Goal: Task Accomplishment & Management: Complete application form

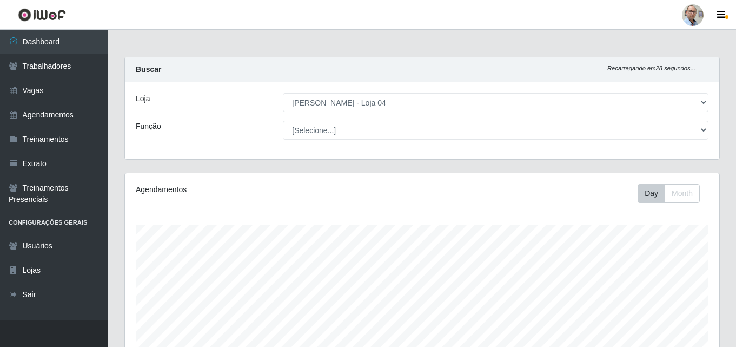
select select "251"
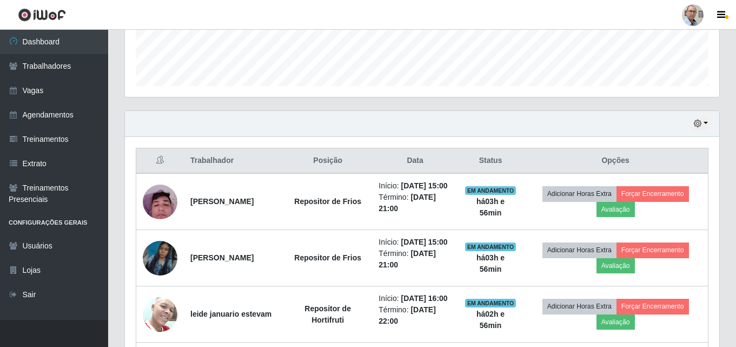
scroll to position [224, 594]
click at [48, 116] on link "Agendamentos" at bounding box center [54, 115] width 108 height 24
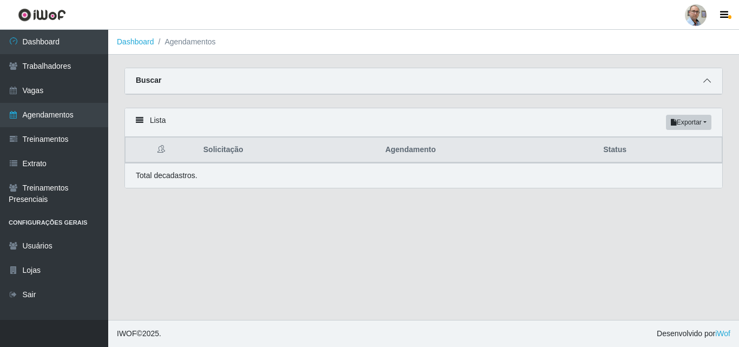
click at [705, 86] on span at bounding box center [706, 81] width 13 height 12
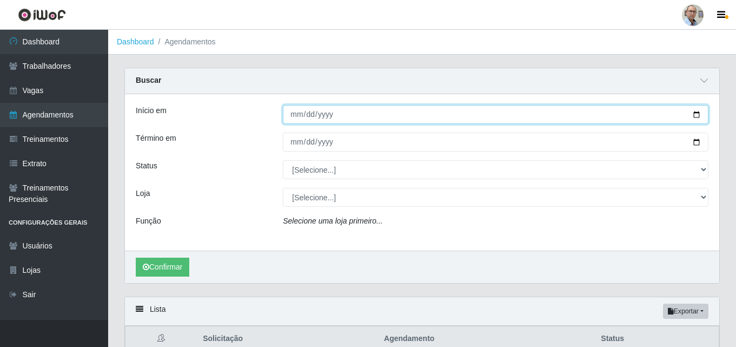
click at [702, 111] on input "Início em" at bounding box center [495, 114] width 425 height 19
click at [696, 114] on input "Início em" at bounding box center [495, 114] width 425 height 19
type input "[DATE]"
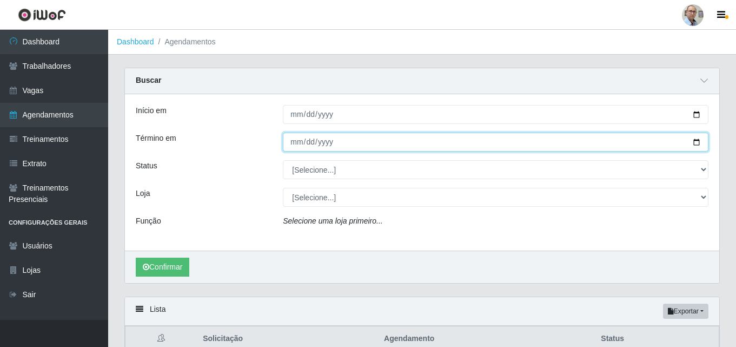
click at [697, 146] on input "Término em" at bounding box center [495, 141] width 425 height 19
type input "[DATE]"
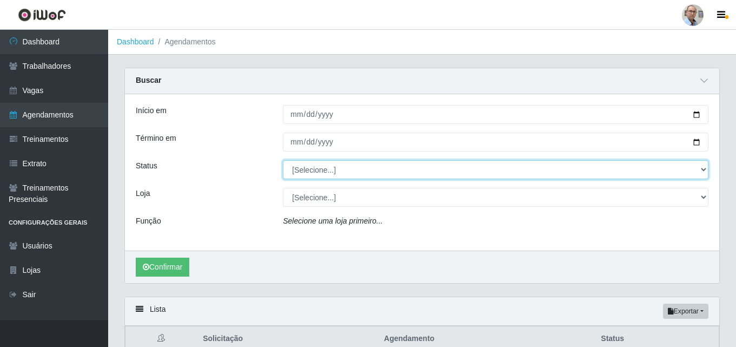
click at [435, 172] on select "[Selecione...] AGENDADO AGUARDANDO LIBERAR EM ANDAMENTO EM REVISÃO FINALIZADO C…" at bounding box center [495, 169] width 425 height 19
select select "AGENDADO"
click at [283, 161] on select "[Selecione...] AGENDADO AGUARDANDO LIBERAR EM ANDAMENTO EM REVISÃO FINALIZADO C…" at bounding box center [495, 169] width 425 height 19
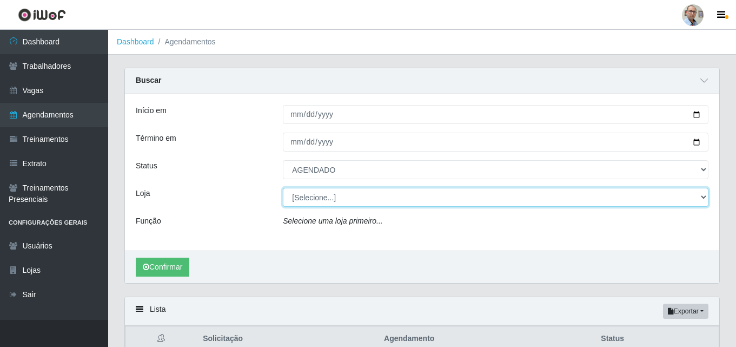
click at [356, 205] on select "[Selecione...] Mar Vermelho - Loja 04" at bounding box center [495, 197] width 425 height 19
select select "251"
click at [283, 188] on select "[Selecione...] Mar Vermelho - Loja 04" at bounding box center [495, 197] width 425 height 19
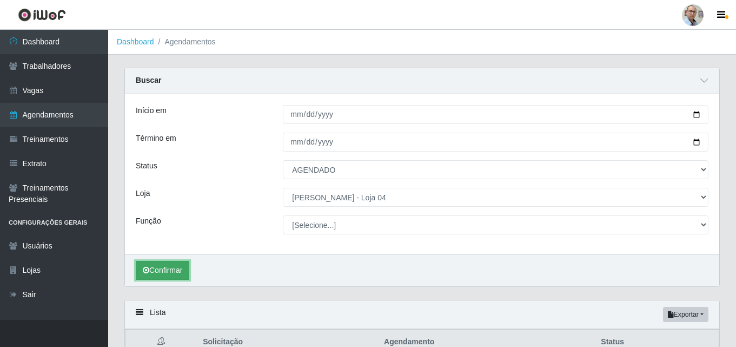
click at [156, 267] on button "Confirmar" at bounding box center [163, 270] width 54 height 19
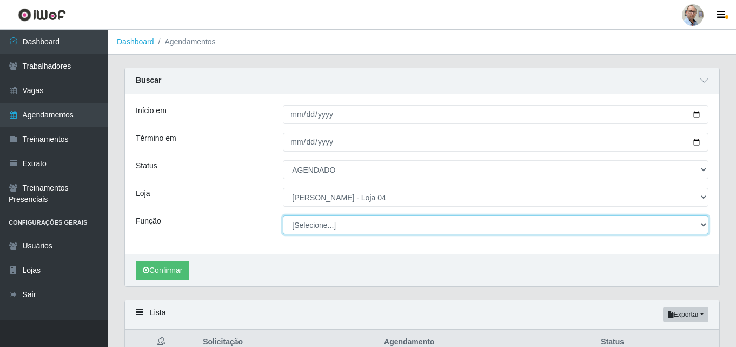
click at [393, 225] on select "[Selecione...] ASG ASG + ASG ++ Auxiliar de Depósito Auxiliar de Depósito + Aux…" at bounding box center [495, 224] width 425 height 19
select select "22"
click at [283, 216] on select "[Selecione...] ASG ASG + ASG ++ Auxiliar de Depósito Auxiliar de Depósito + Aux…" at bounding box center [495, 224] width 425 height 19
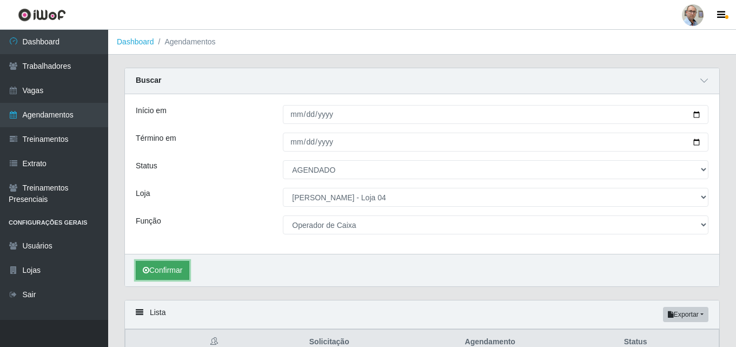
click at [169, 275] on button "Confirmar" at bounding box center [163, 270] width 54 height 19
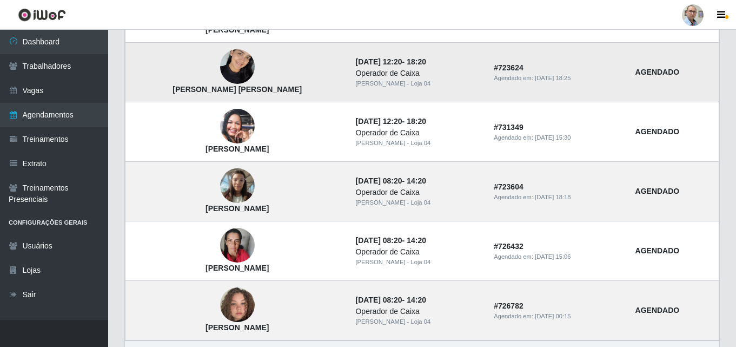
scroll to position [498, 0]
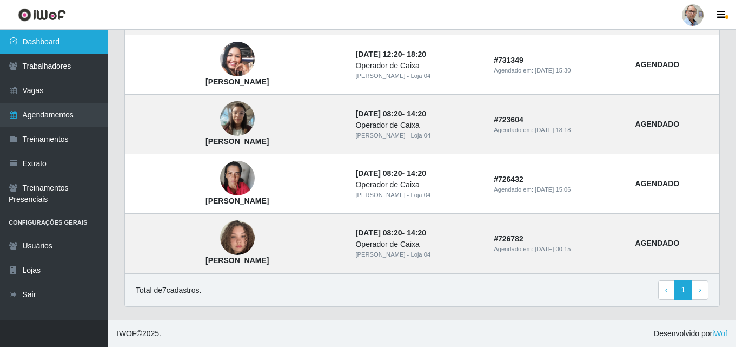
click at [51, 38] on link "Dashboard" at bounding box center [54, 42] width 108 height 24
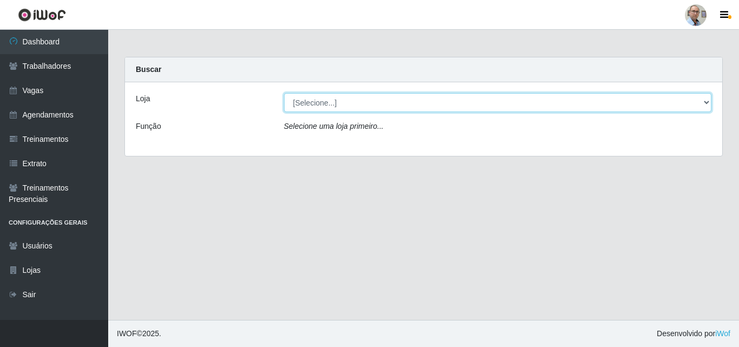
click at [312, 96] on select "[Selecione...] Mar Vermelho - Loja 04" at bounding box center [498, 102] width 428 height 19
select select "251"
click at [284, 93] on select "[Selecione...] Mar Vermelho - Loja 04" at bounding box center [498, 102] width 428 height 19
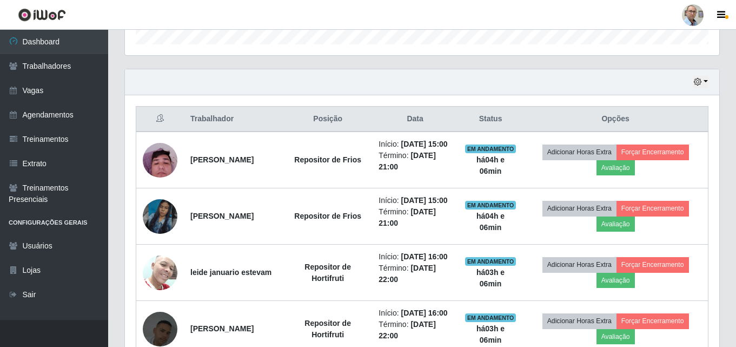
scroll to position [378, 0]
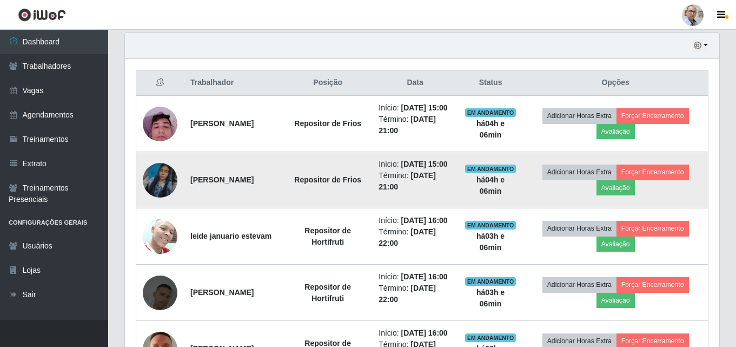
click at [170, 191] on img at bounding box center [160, 180] width 35 height 62
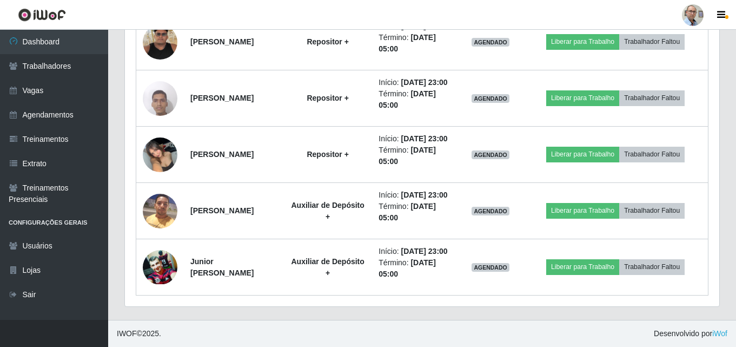
scroll to position [2071, 0]
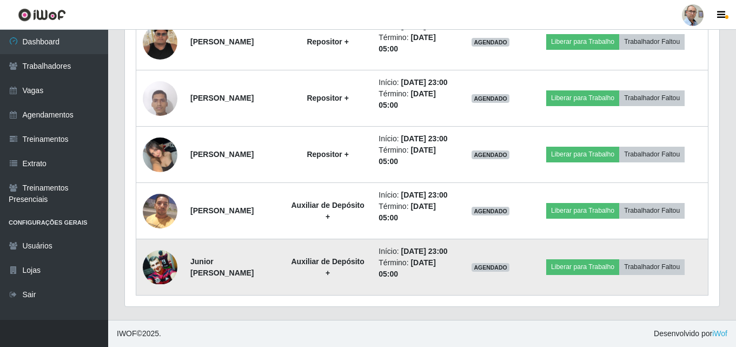
click at [161, 267] on img at bounding box center [160, 267] width 35 height 34
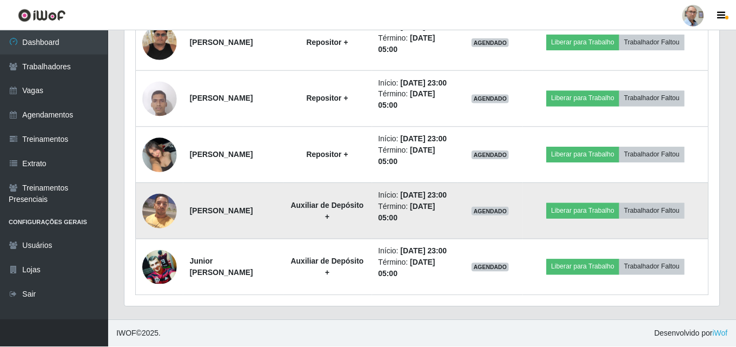
scroll to position [224, 594]
click at [156, 195] on img at bounding box center [160, 211] width 35 height 46
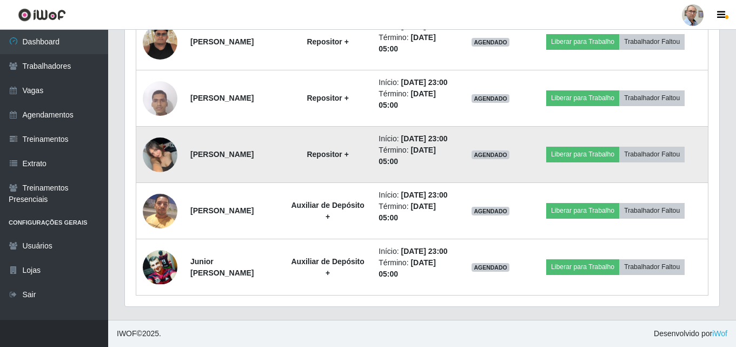
scroll to position [1909, 0]
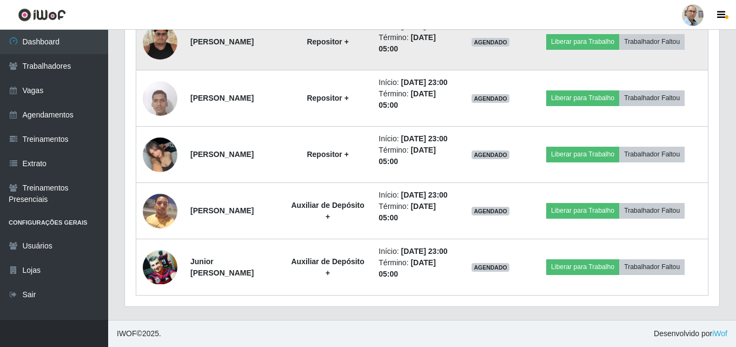
click at [162, 59] on img at bounding box center [160, 42] width 35 height 35
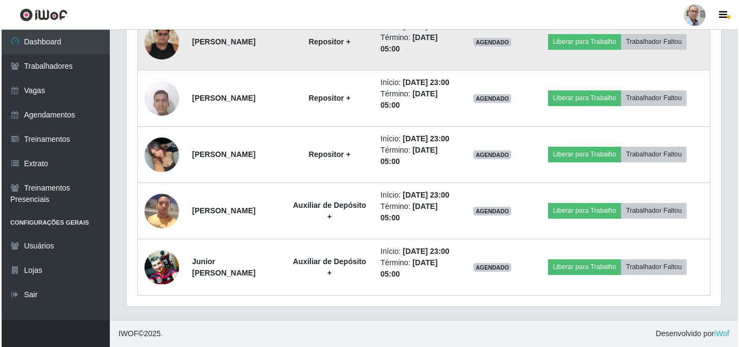
scroll to position [1855, 0]
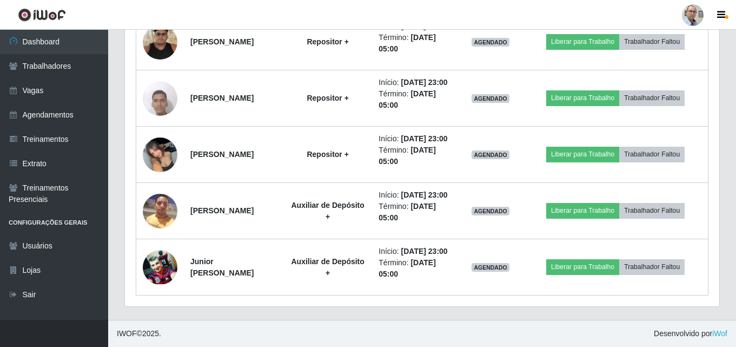
click at [49, 120] on link "Agendamentos" at bounding box center [54, 115] width 108 height 24
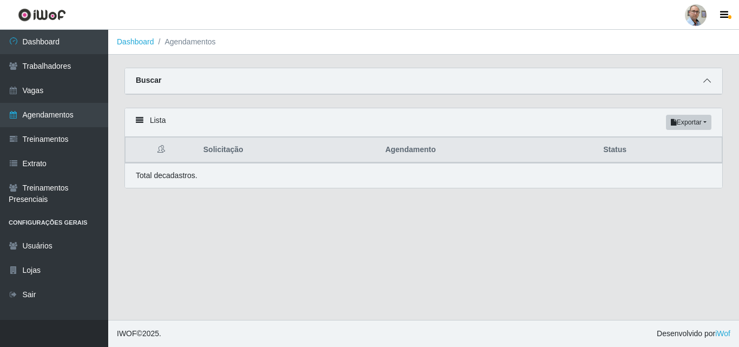
click at [709, 84] on icon at bounding box center [707, 81] width 8 height 8
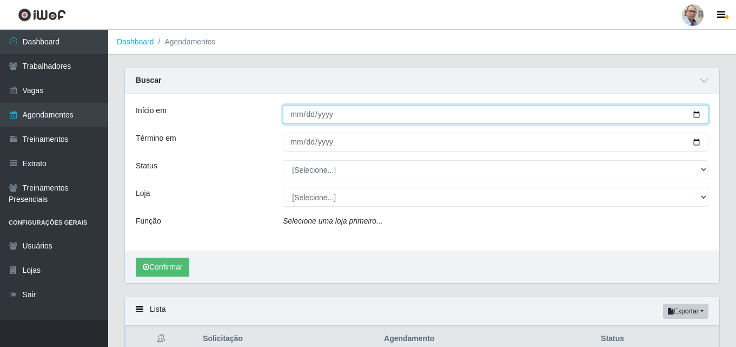
click at [696, 114] on input "Início em" at bounding box center [495, 114] width 425 height 19
type input "[DATE]"
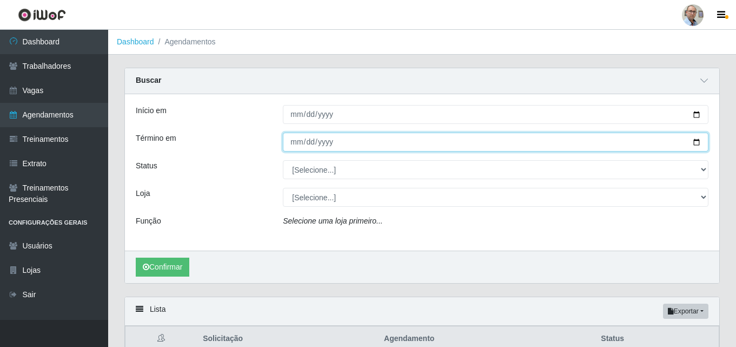
click at [694, 141] on input "Término em" at bounding box center [495, 141] width 425 height 19
type input "[DATE]"
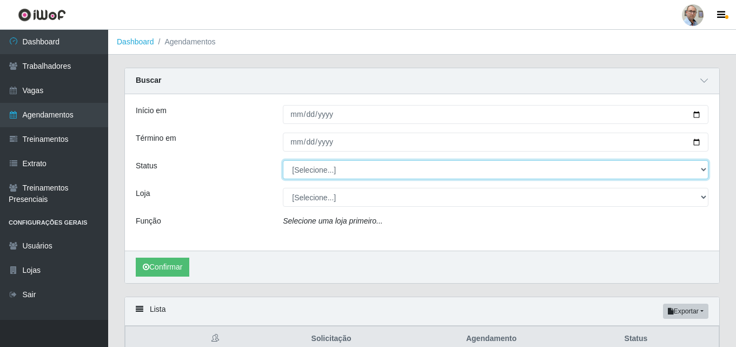
click at [329, 171] on select "[Selecione...] AGENDADO AGUARDANDO LIBERAR EM ANDAMENTO EM REVISÃO FINALIZADO C…" at bounding box center [495, 169] width 425 height 19
select select "AGENDADO"
click at [283, 161] on select "[Selecione...] AGENDADO AGUARDANDO LIBERAR EM ANDAMENTO EM REVISÃO FINALIZADO C…" at bounding box center [495, 169] width 425 height 19
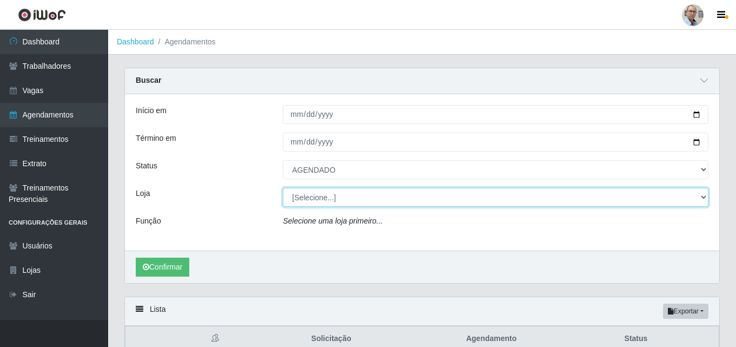
click at [321, 199] on select "[Selecione...] Mar Vermelho - Loja 04" at bounding box center [495, 197] width 425 height 19
select select "251"
click at [283, 188] on select "[Selecione...] Mar Vermelho - Loja 04" at bounding box center [495, 197] width 425 height 19
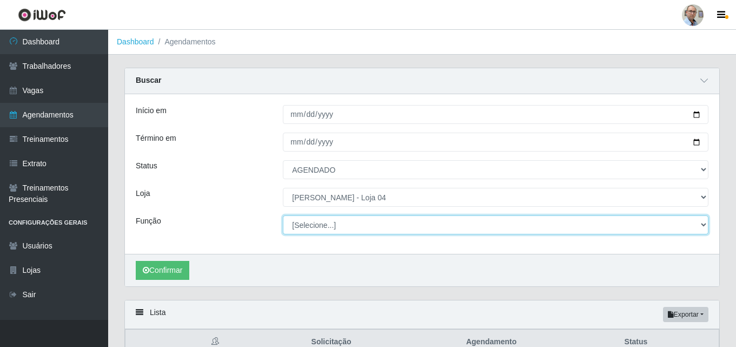
click at [344, 225] on select "[Selecione...] ASG ASG + ASG ++ Auxiliar de Depósito Auxiliar de Depósito + Aux…" at bounding box center [495, 224] width 425 height 19
select select "22"
click at [283, 216] on select "[Selecione...] ASG ASG + ASG ++ Auxiliar de Depósito Auxiliar de Depósito + Aux…" at bounding box center [495, 224] width 425 height 19
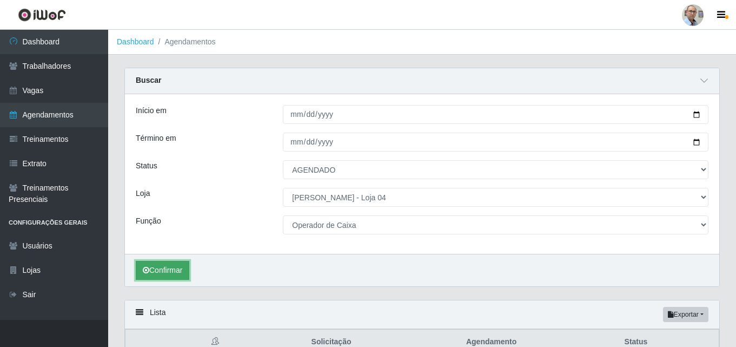
click at [176, 263] on button "Confirmar" at bounding box center [163, 270] width 54 height 19
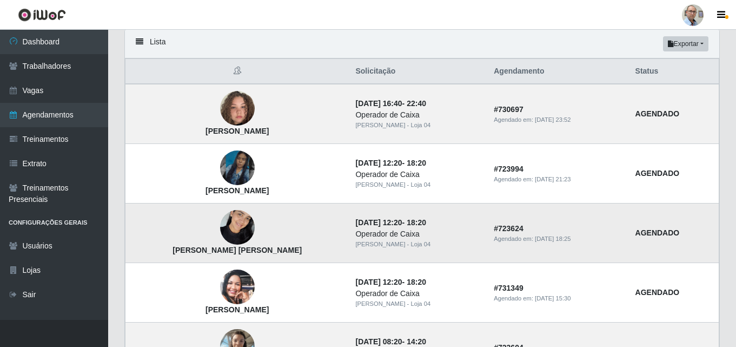
scroll to position [378, 0]
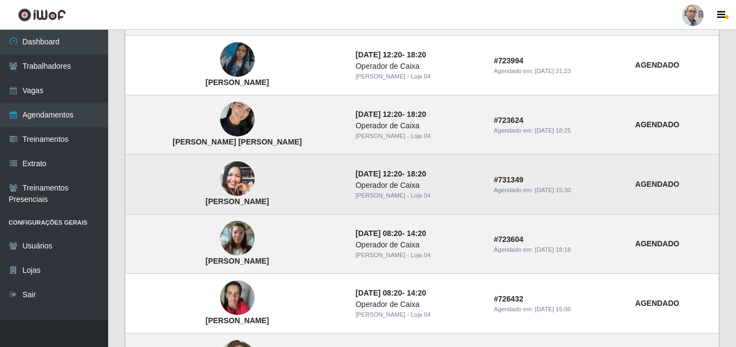
click at [231, 176] on img at bounding box center [237, 179] width 35 height 62
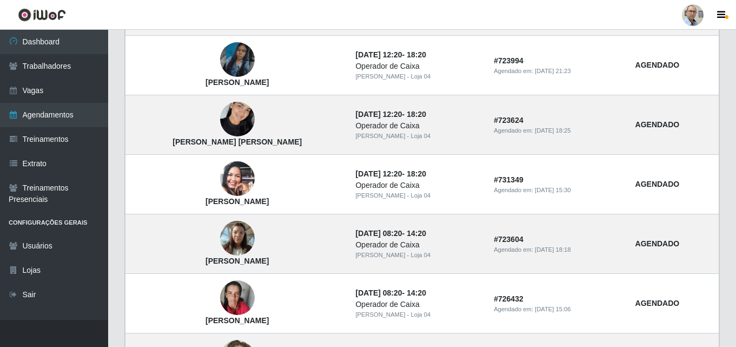
click at [229, 176] on img at bounding box center [237, 179] width 35 height 62
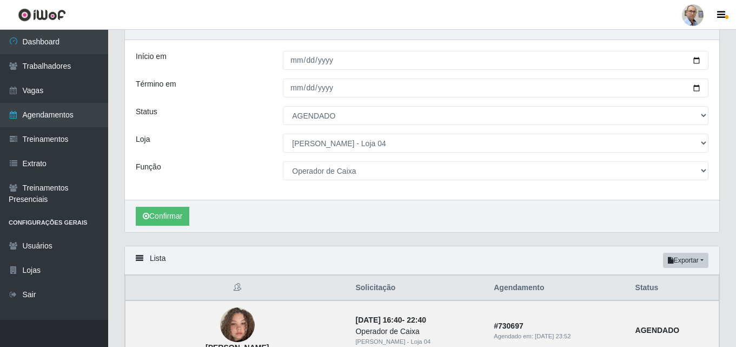
scroll to position [0, 0]
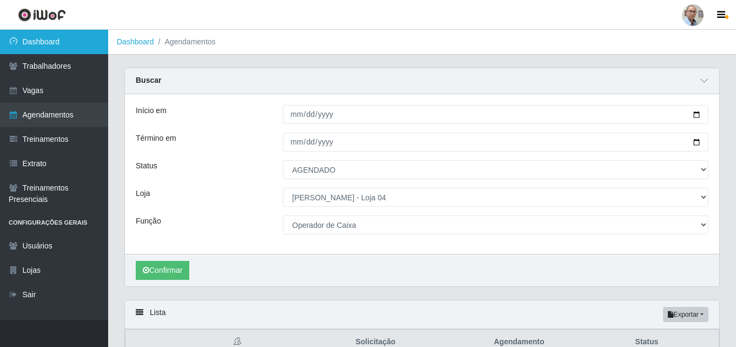
click at [49, 38] on link "Dashboard" at bounding box center [54, 42] width 108 height 24
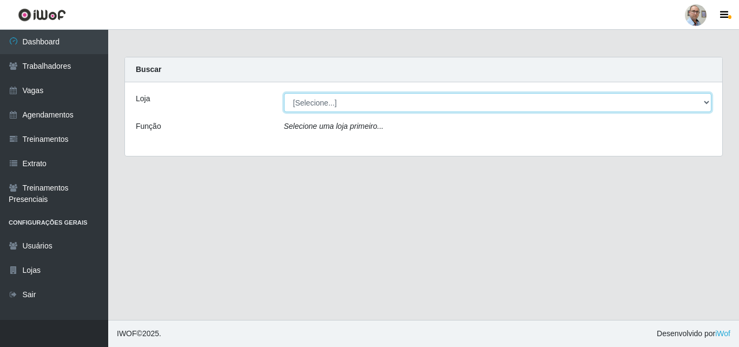
click at [328, 107] on select "[Selecione...] Mar Vermelho - Loja 04" at bounding box center [498, 102] width 428 height 19
select select "251"
click at [284, 93] on select "[Selecione...] Mar Vermelho - Loja 04" at bounding box center [498, 102] width 428 height 19
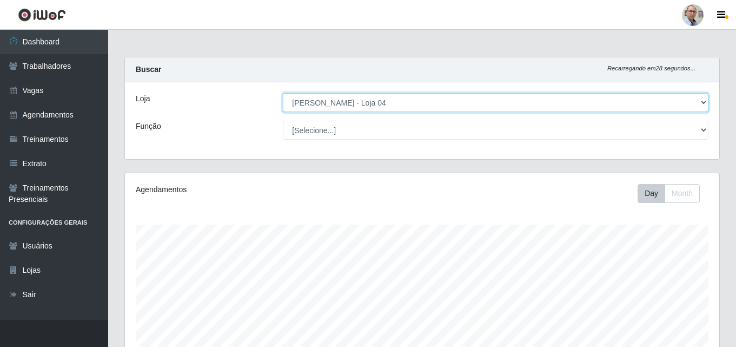
scroll to position [224, 594]
